Goal: Task Accomplishment & Management: Manage account settings

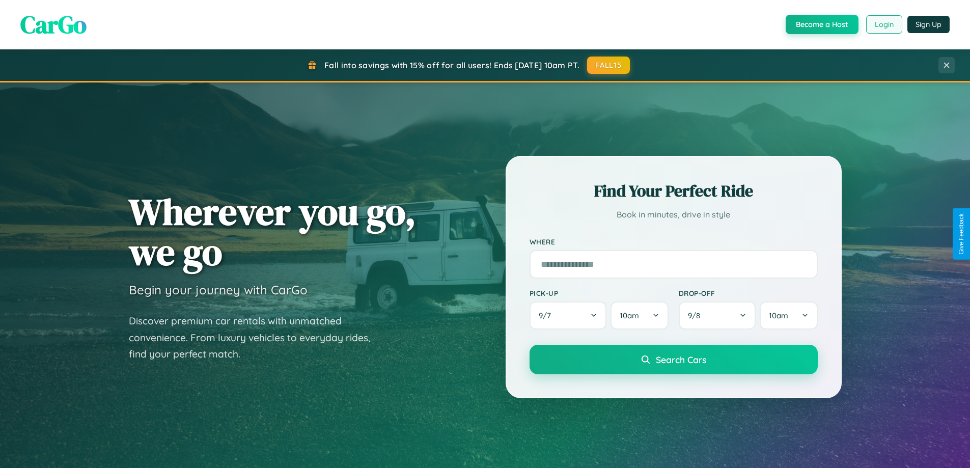
click at [883, 24] on button "Login" at bounding box center [884, 24] width 36 height 18
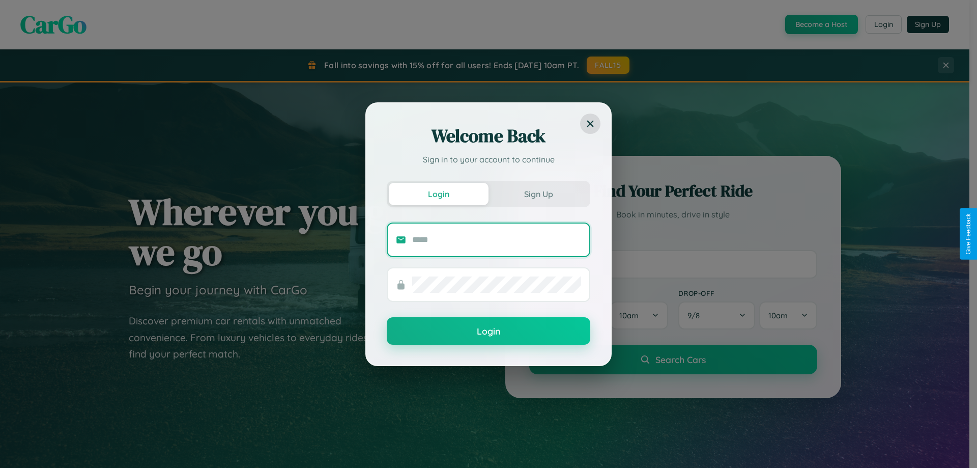
click at [497, 239] on input "text" at bounding box center [496, 240] width 169 height 16
type input "**********"
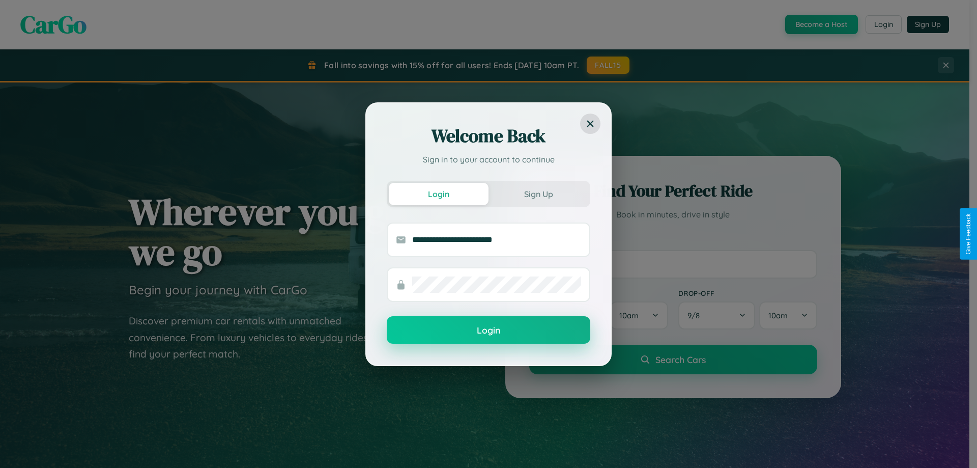
click at [489, 330] on button "Login" at bounding box center [489, 329] width 204 height 27
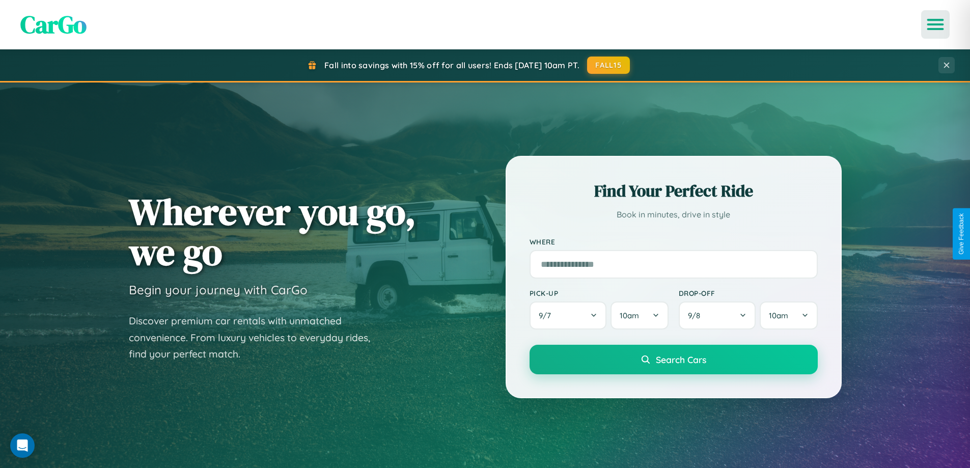
click at [935, 24] on icon "Open menu" at bounding box center [935, 24] width 15 height 9
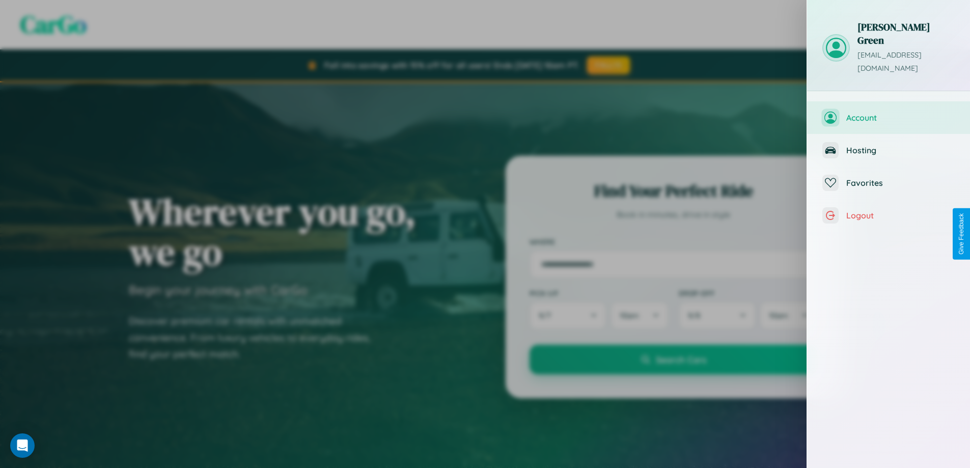
click at [888, 113] on span "Account" at bounding box center [900, 118] width 108 height 10
